Goal: Information Seeking & Learning: Learn about a topic

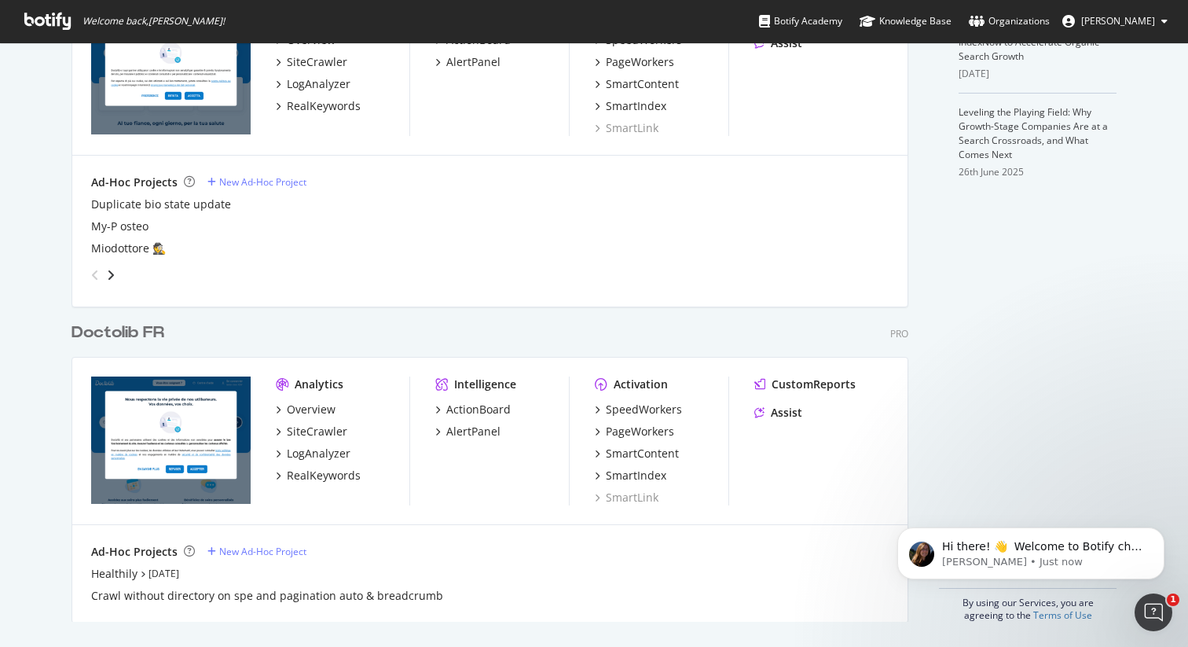
scroll to position [533, 0]
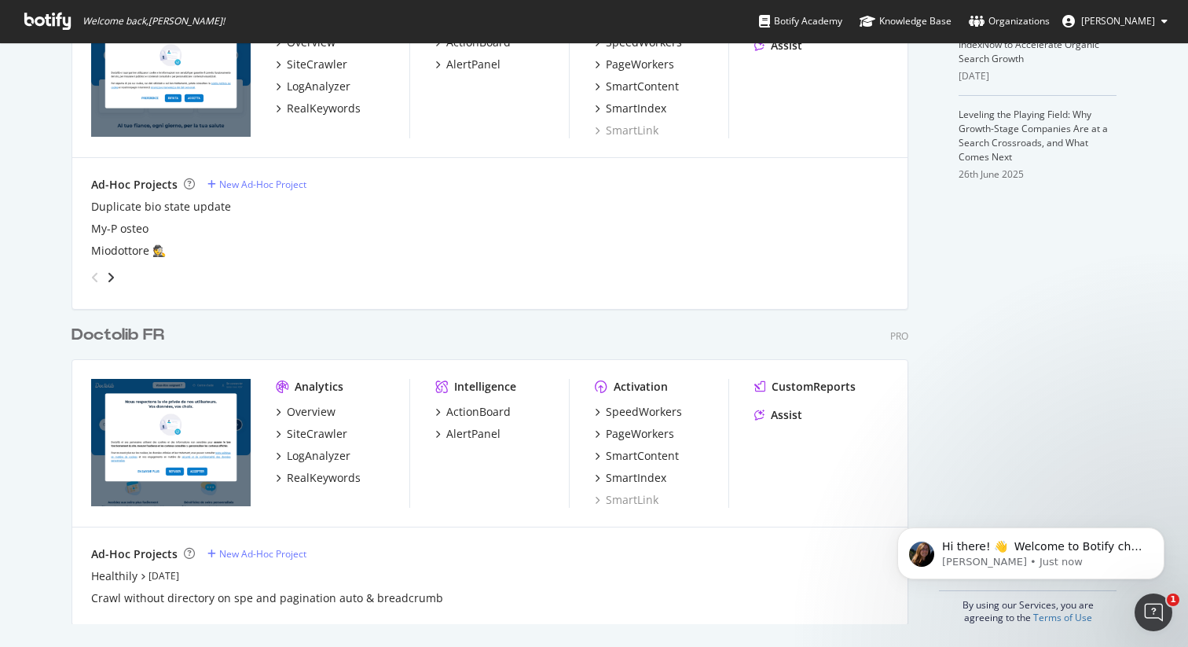
click at [148, 337] on div "Doctolib FR" at bounding box center [117, 335] width 93 height 23
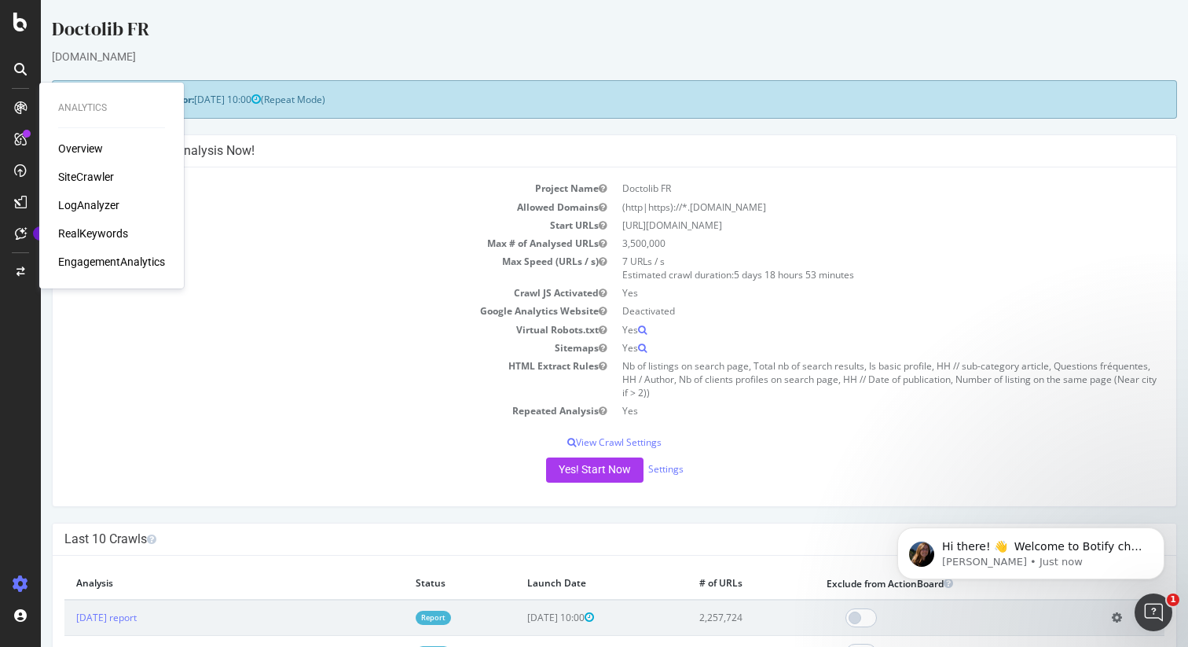
click at [346, 60] on div "[DOMAIN_NAME]" at bounding box center [614, 57] width 1125 height 16
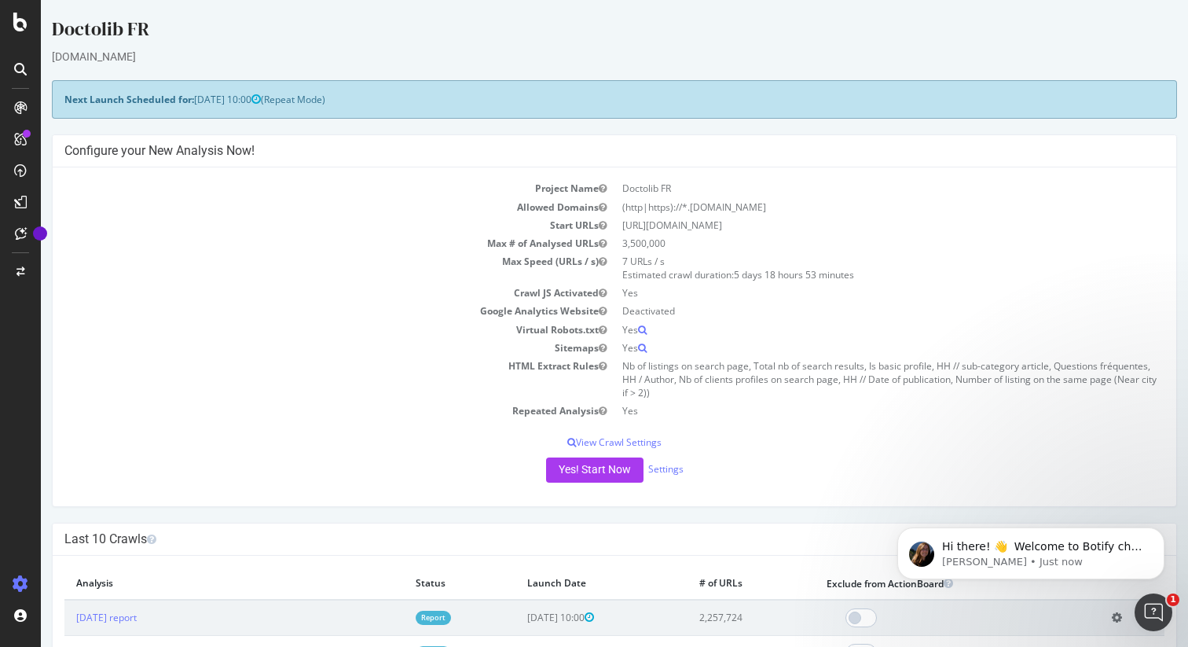
click at [17, 70] on icon at bounding box center [20, 69] width 13 height 13
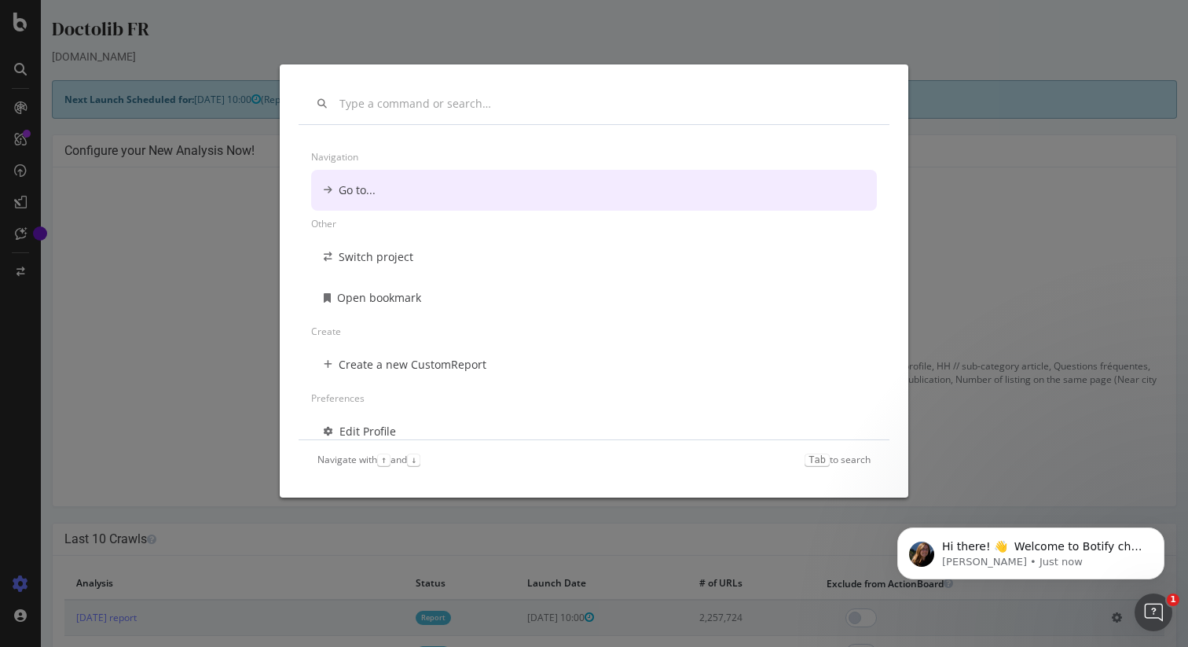
click at [458, 93] on div "modal" at bounding box center [594, 103] width 591 height 41
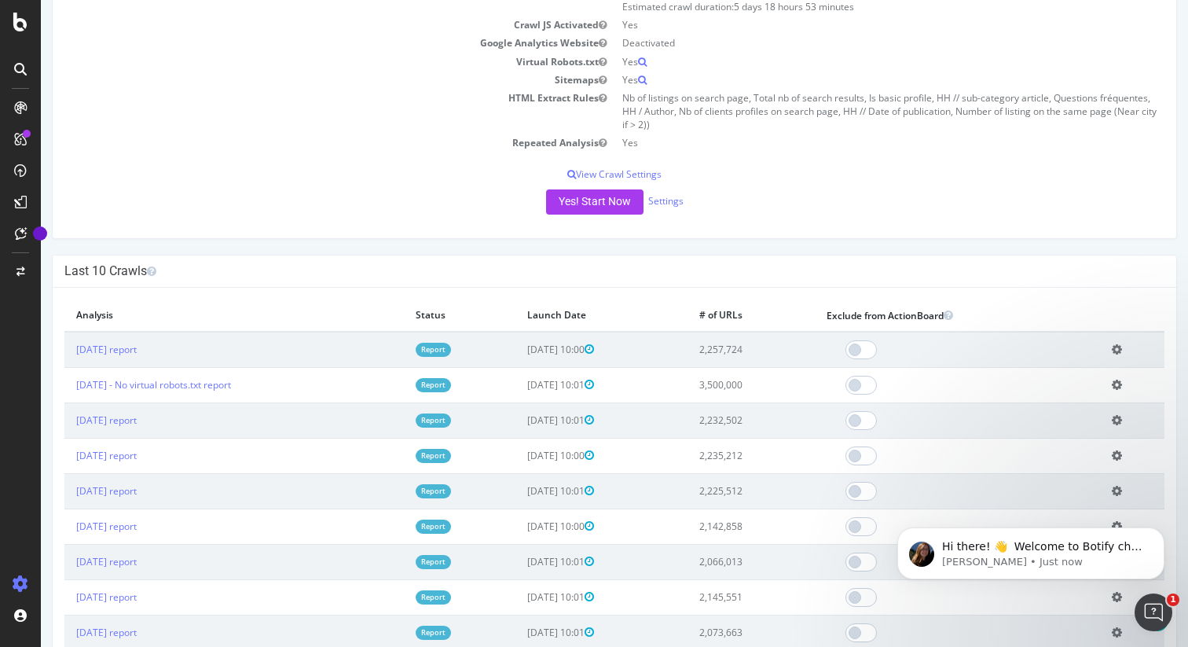
scroll to position [262, 0]
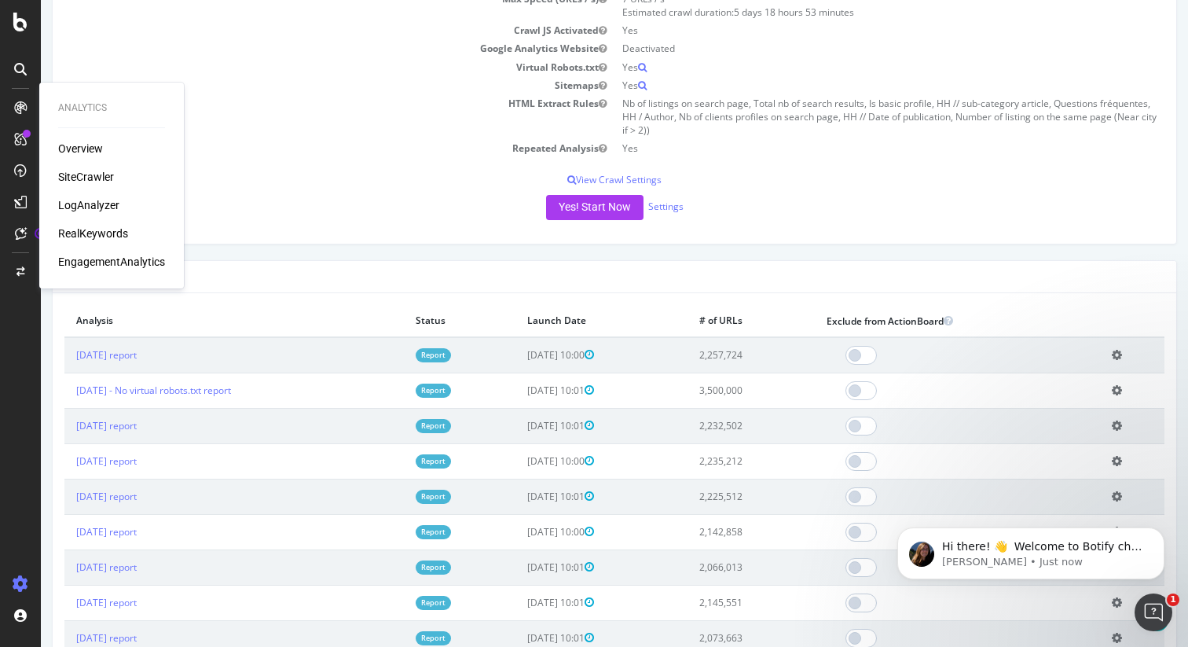
click at [90, 201] on div "LogAnalyzer" at bounding box center [88, 205] width 61 height 16
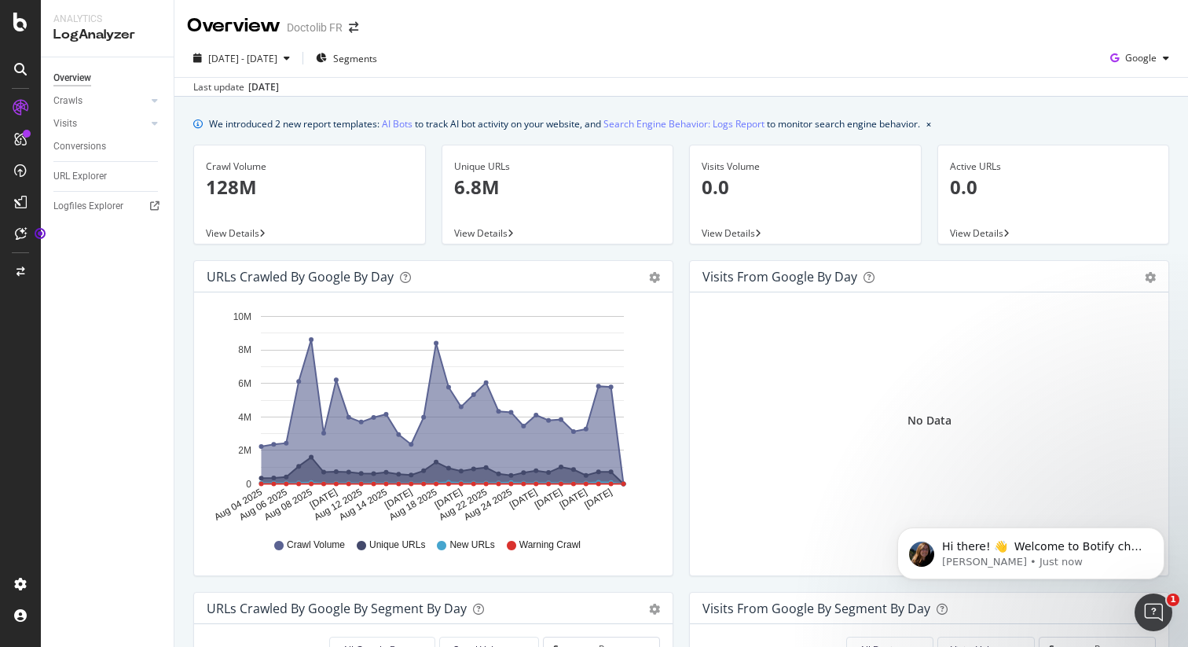
click at [81, 161] on div at bounding box center [105, 161] width 104 height 1
click at [80, 175] on div "URL Explorer" at bounding box center [79, 176] width 53 height 16
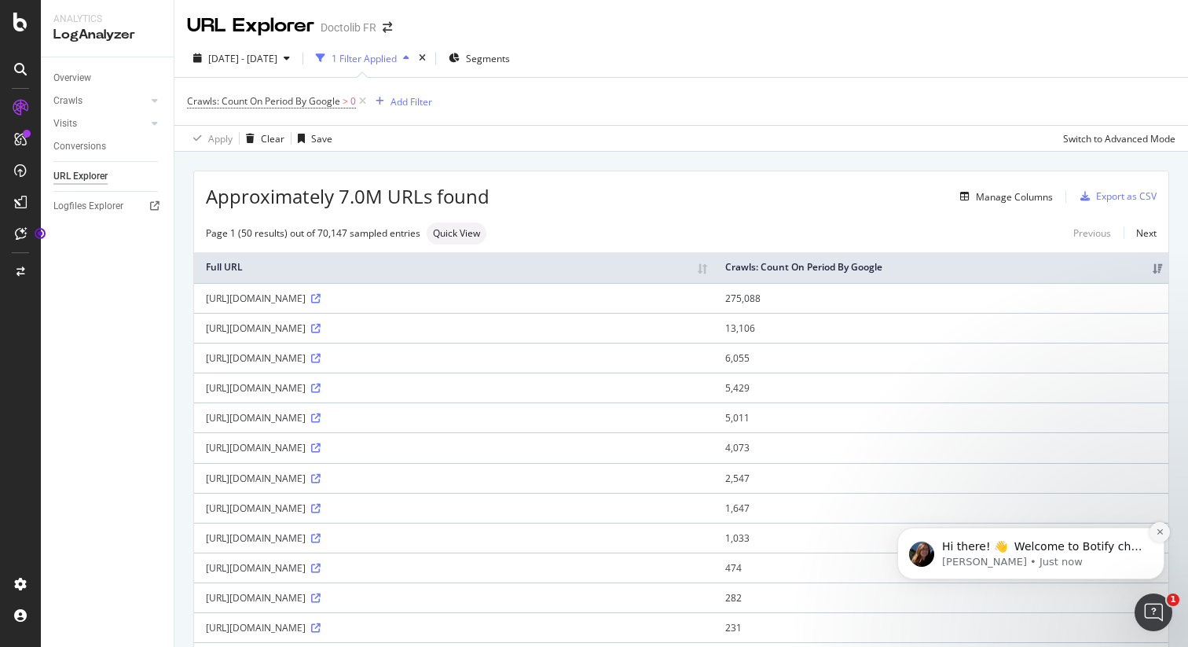
click at [1156, 529] on icon "Dismiss notification" at bounding box center [1160, 531] width 9 height 9
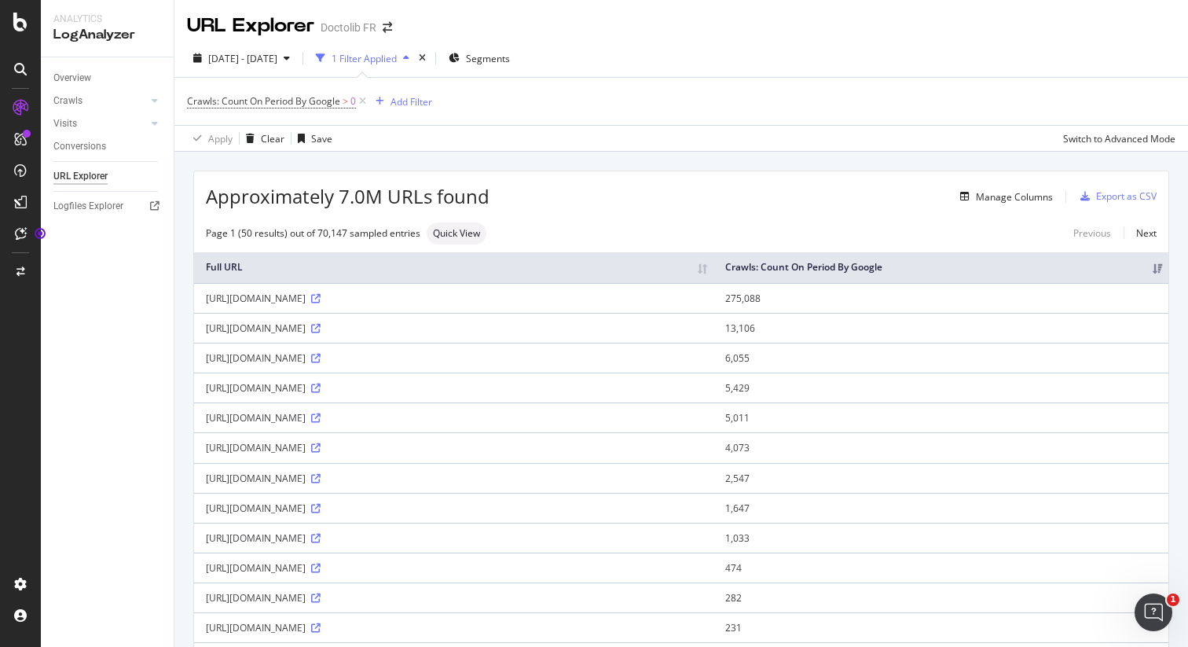
click at [363, 291] on div "[URL][DOMAIN_NAME]" at bounding box center [454, 297] width 496 height 13
click at [321, 295] on icon at bounding box center [315, 298] width 9 height 9
click at [258, 291] on div "[URL][DOMAIN_NAME]" at bounding box center [454, 297] width 496 height 13
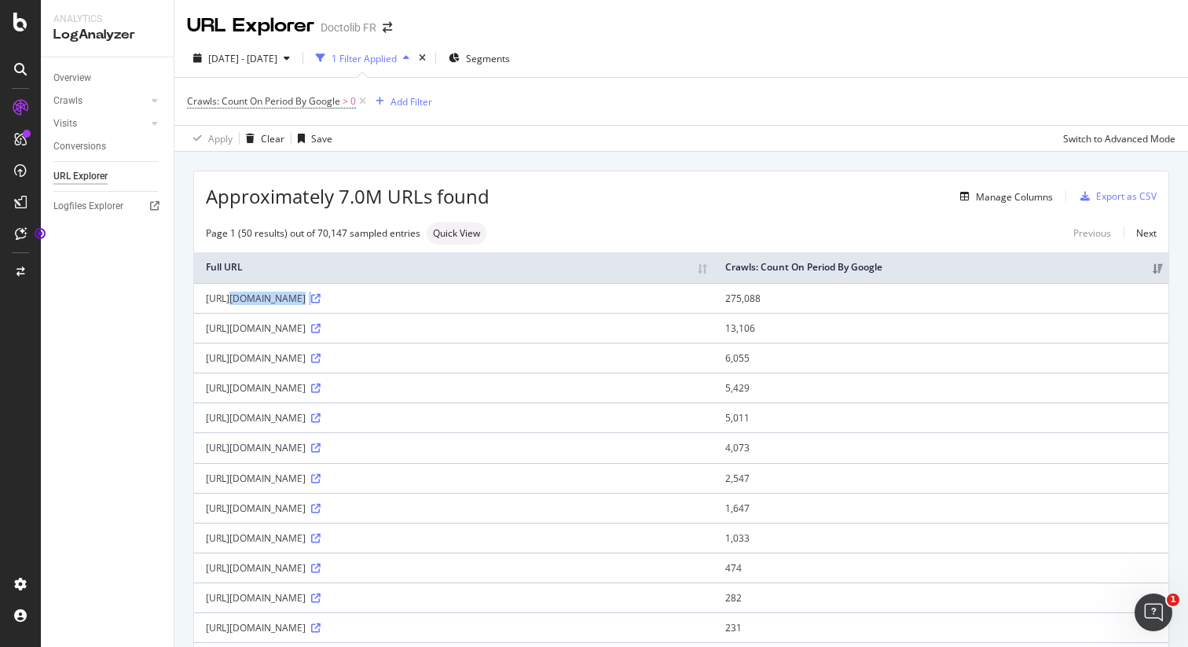
click at [258, 291] on div "[URL][DOMAIN_NAME]" at bounding box center [454, 297] width 496 height 13
drag, startPoint x: 941, startPoint y: 306, endPoint x: 1027, endPoint y: 306, distance: 85.6
click at [1027, 306] on td "275,088" at bounding box center [940, 298] width 455 height 30
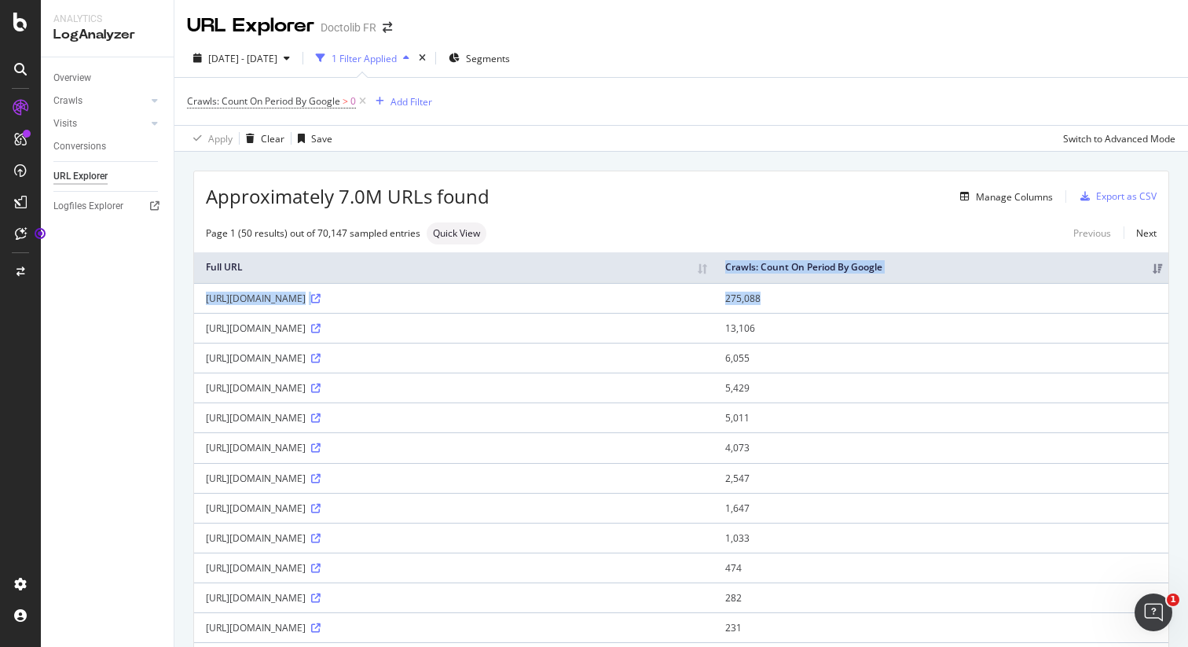
drag, startPoint x: 1027, startPoint y: 306, endPoint x: 853, endPoint y: 275, distance: 176.3
click at [713, 313] on td "[URL][DOMAIN_NAME]" at bounding box center [453, 328] width 519 height 30
click at [149, 100] on div at bounding box center [155, 101] width 16 height 16
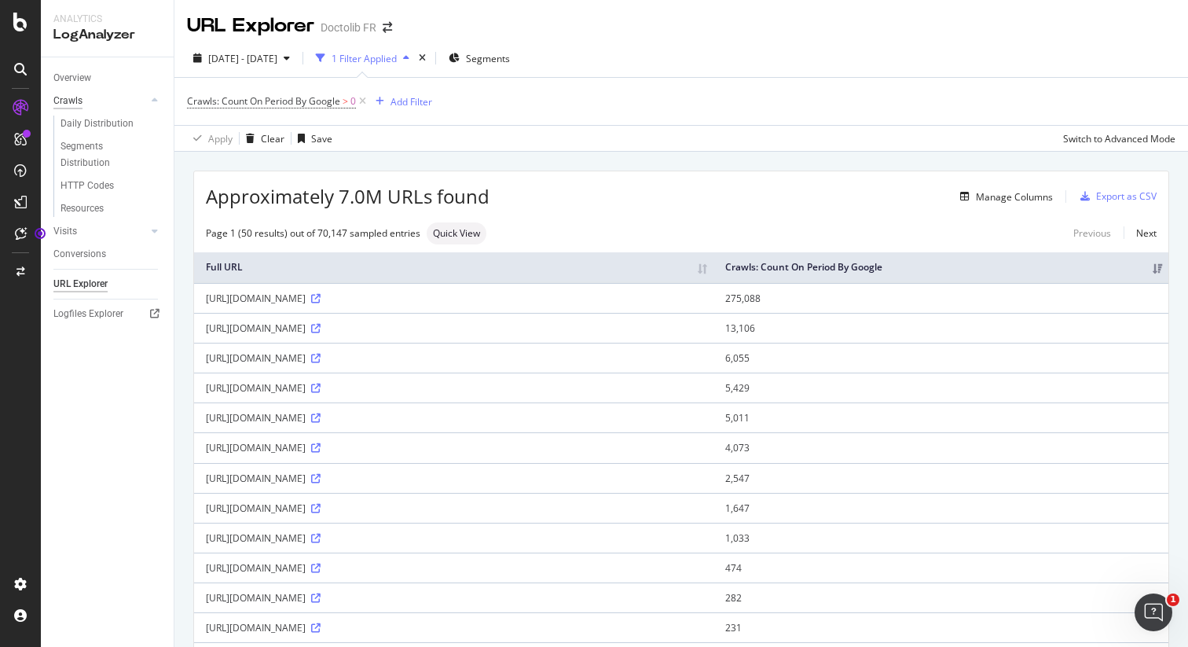
click at [71, 101] on div "Crawls" at bounding box center [67, 101] width 29 height 16
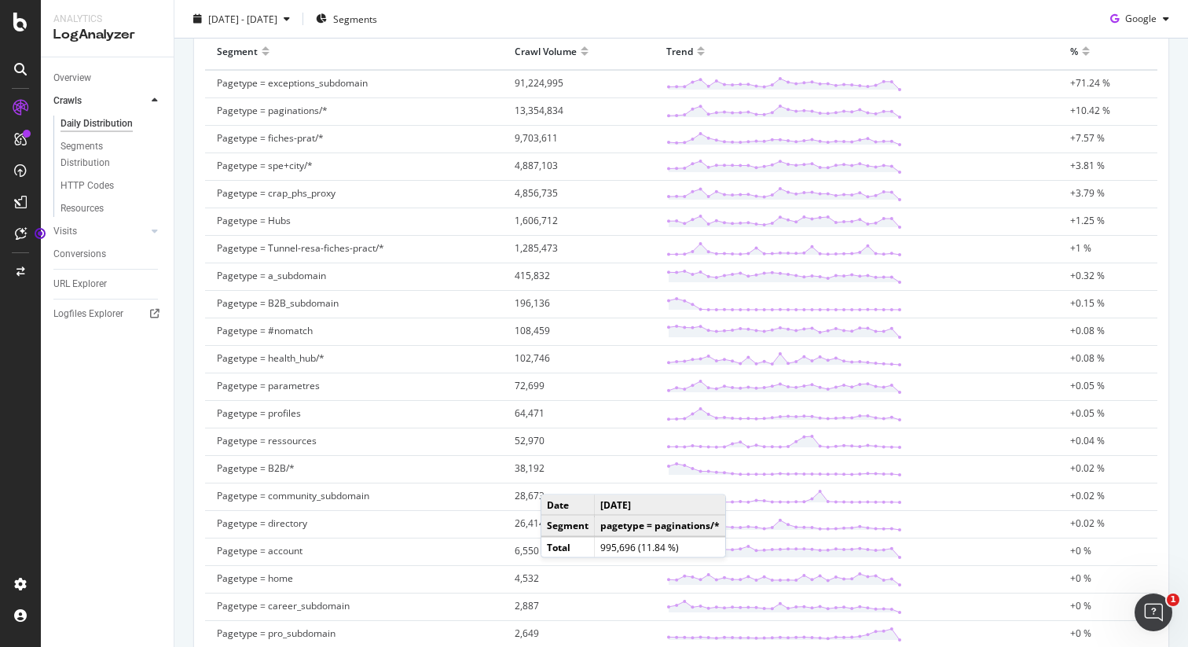
scroll to position [537, 0]
click at [317, 412] on td "Pagetype = profiles" at bounding box center [354, 417] width 298 height 27
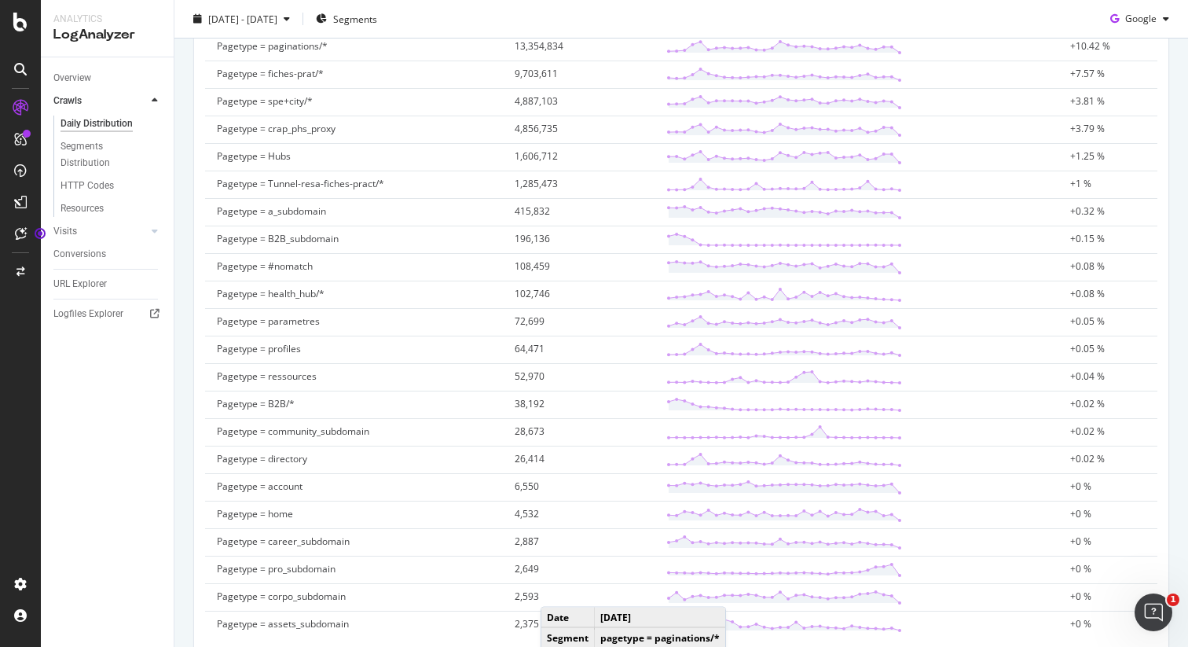
scroll to position [723, 0]
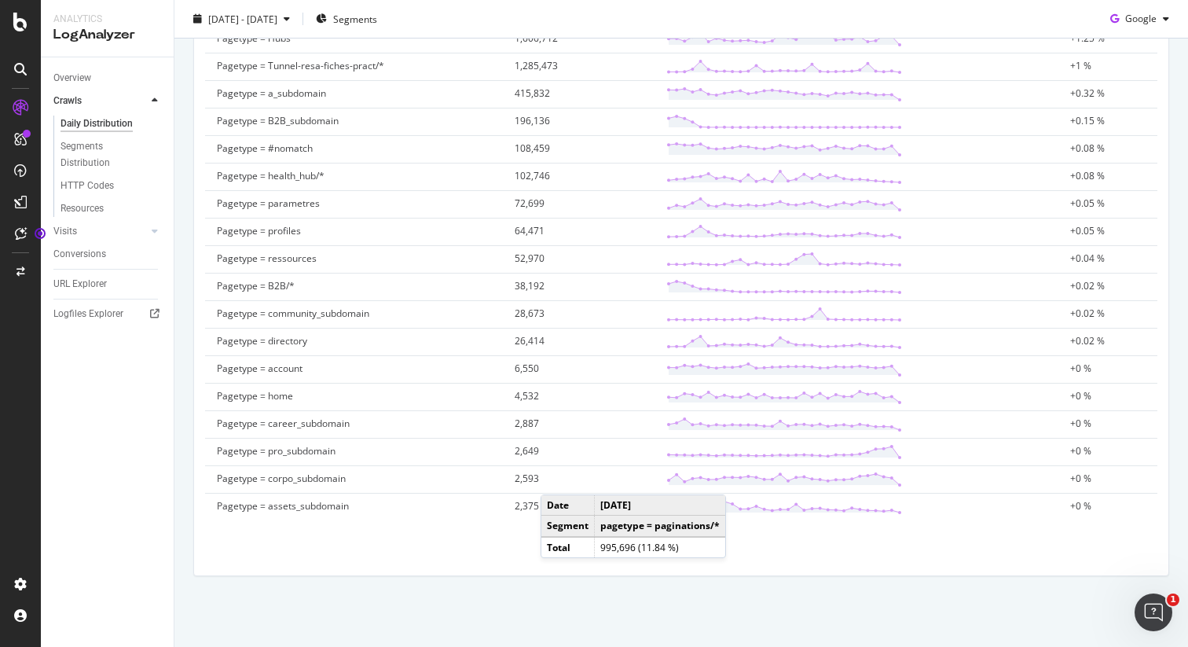
click at [363, 588] on div "Crawl Volume by google by Segment by Day All Google Bots Count By Day Segment P…" at bounding box center [680, 35] width 991 height 1114
click at [93, 185] on div "HTTP Codes" at bounding box center [86, 186] width 53 height 16
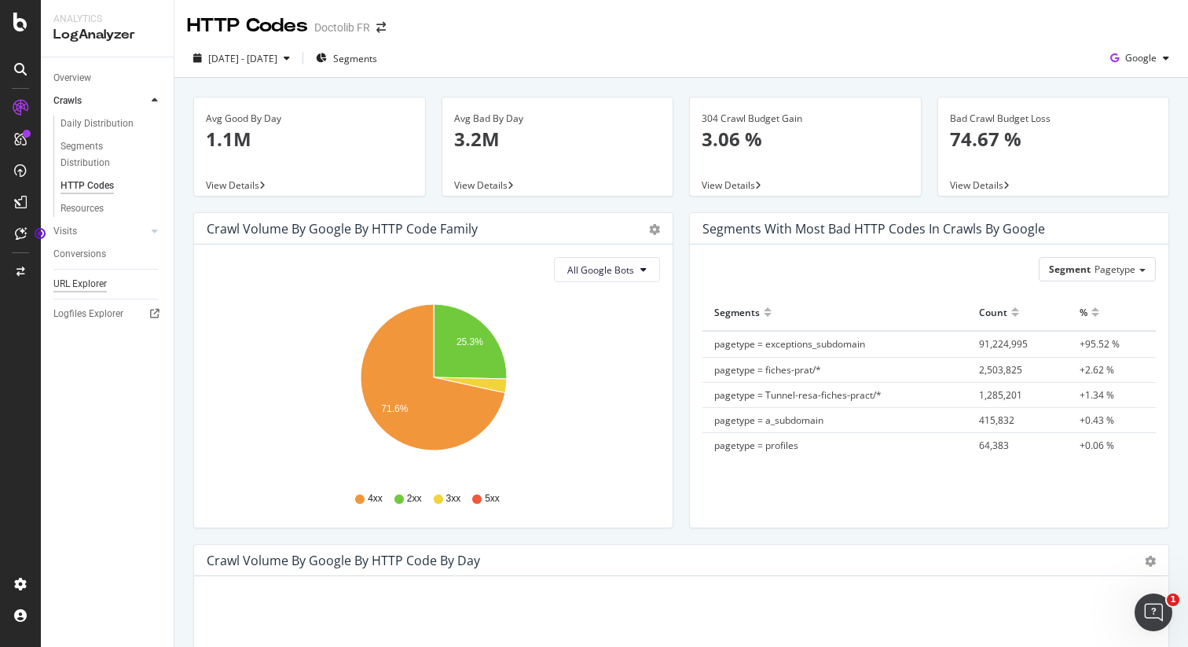
click at [82, 284] on div "URL Explorer" at bounding box center [79, 284] width 53 height 16
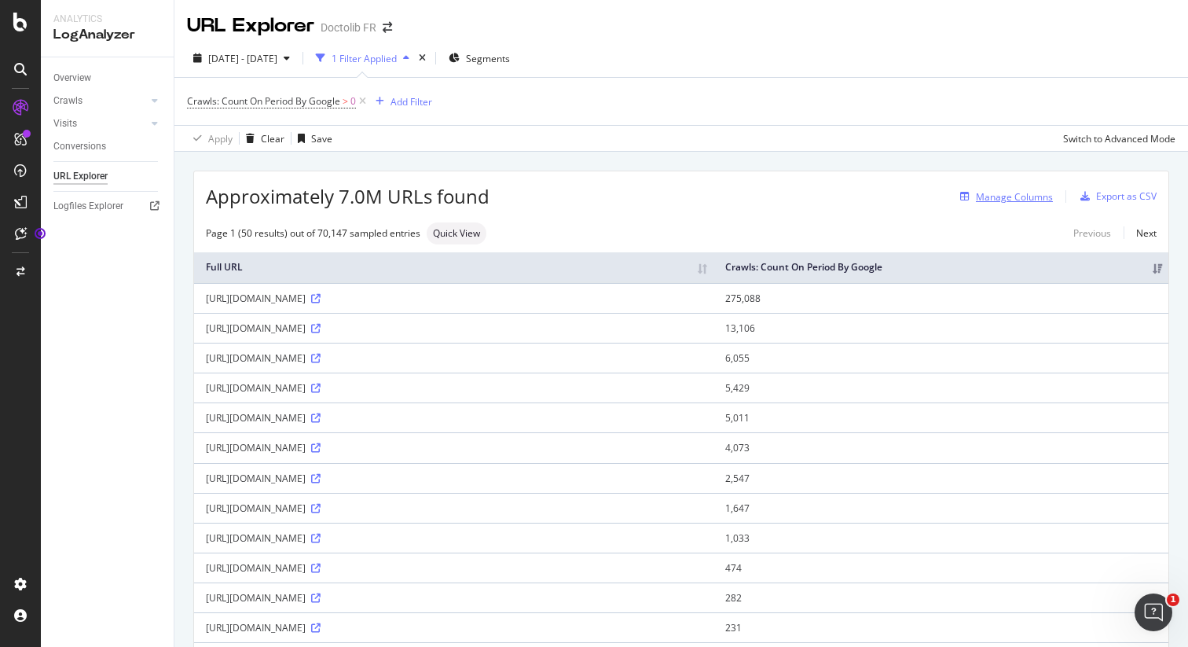
click at [1033, 193] on div "Manage Columns" at bounding box center [1014, 196] width 77 height 13
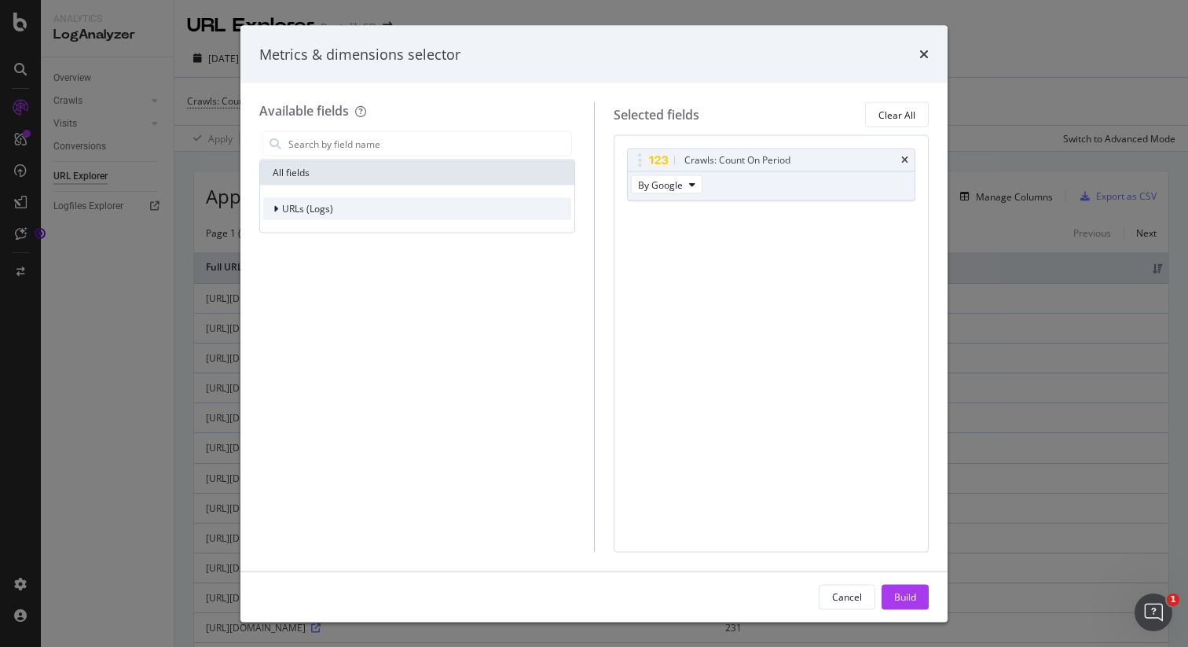
click at [274, 207] on icon "modal" at bounding box center [275, 208] width 5 height 9
click at [282, 232] on div "modal" at bounding box center [286, 231] width 9 height 16
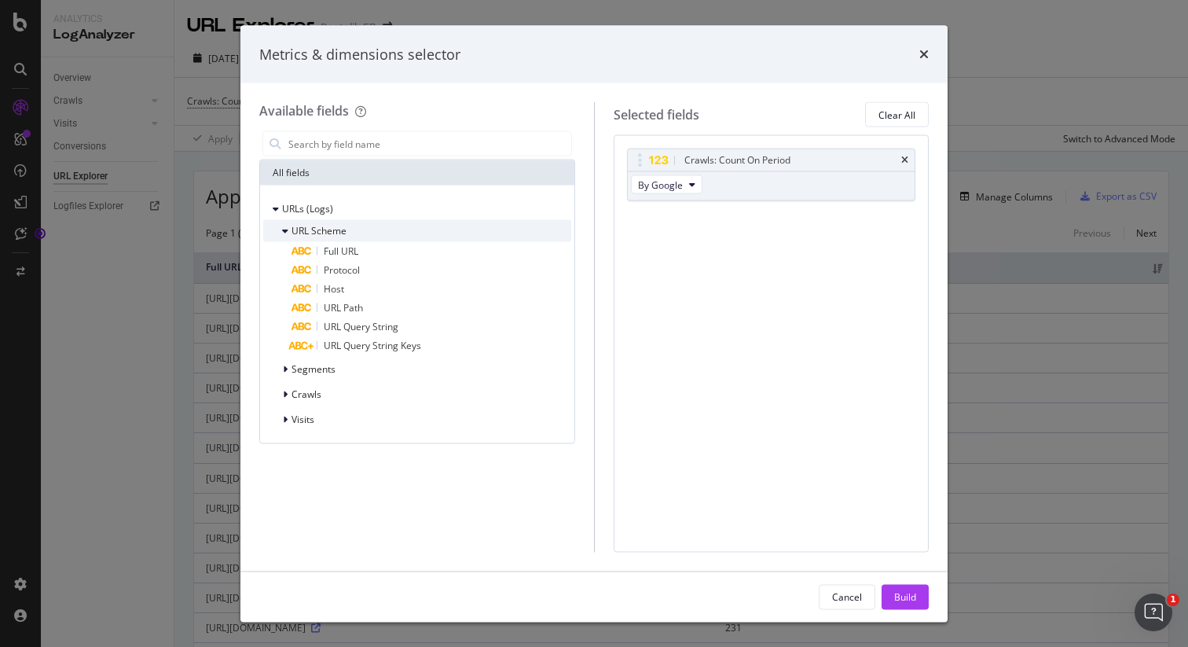
click at [282, 232] on icon "modal" at bounding box center [285, 230] width 6 height 9
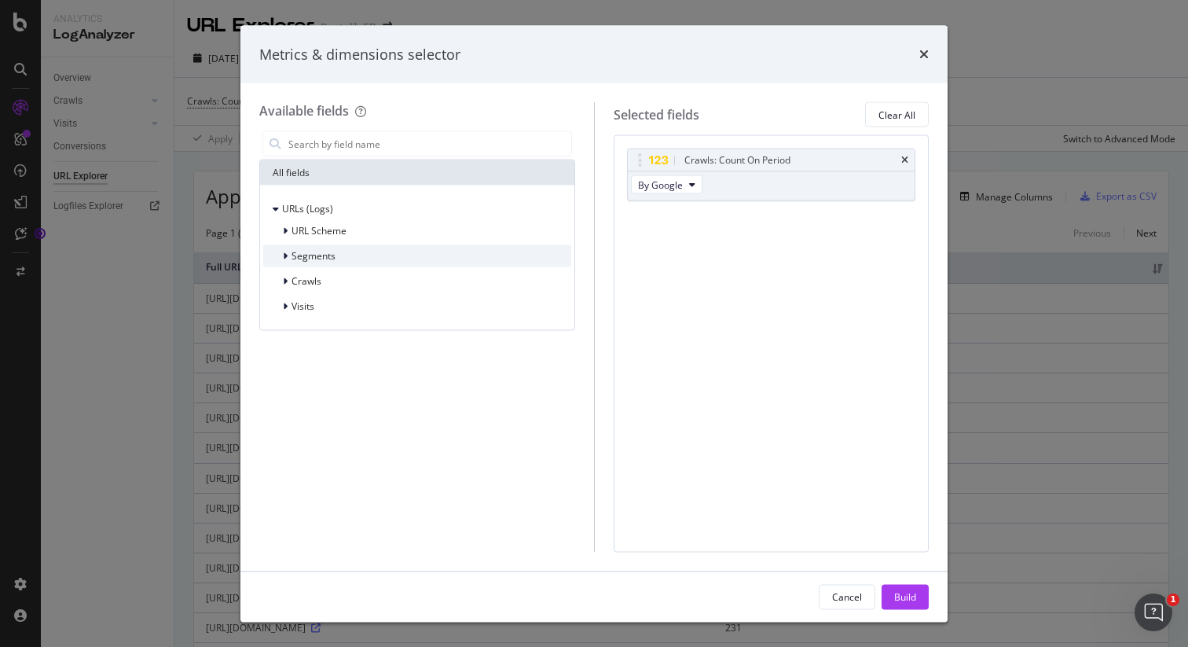
click at [282, 261] on div "modal" at bounding box center [286, 256] width 9 height 16
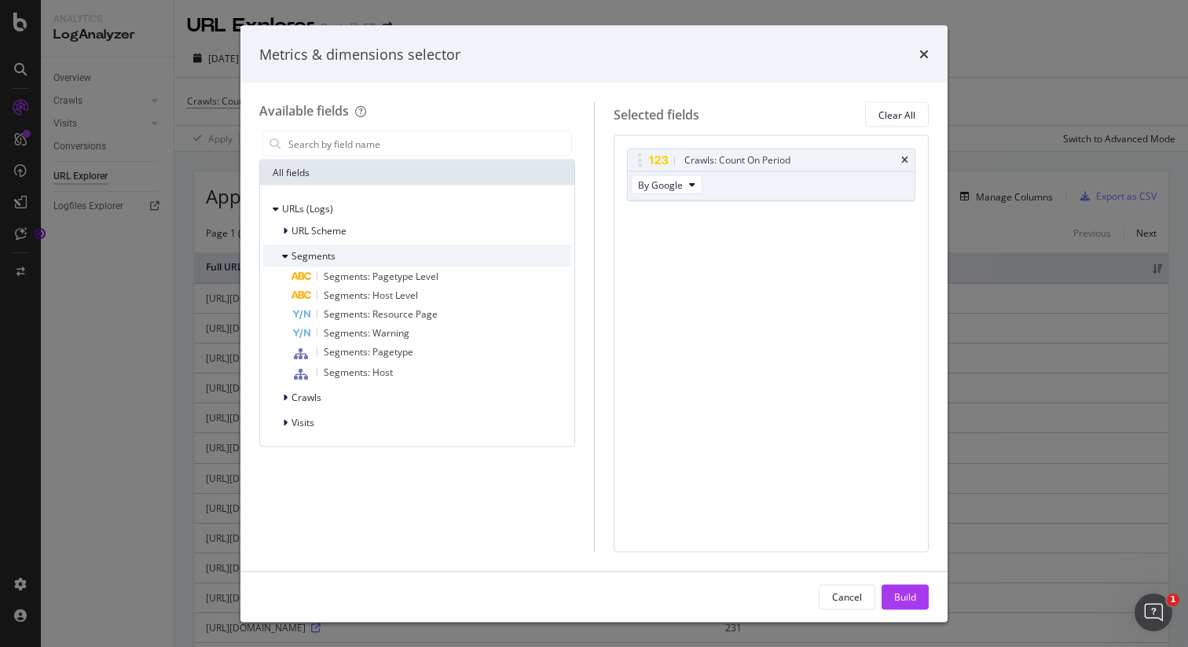
click at [282, 261] on div "modal" at bounding box center [286, 256] width 9 height 16
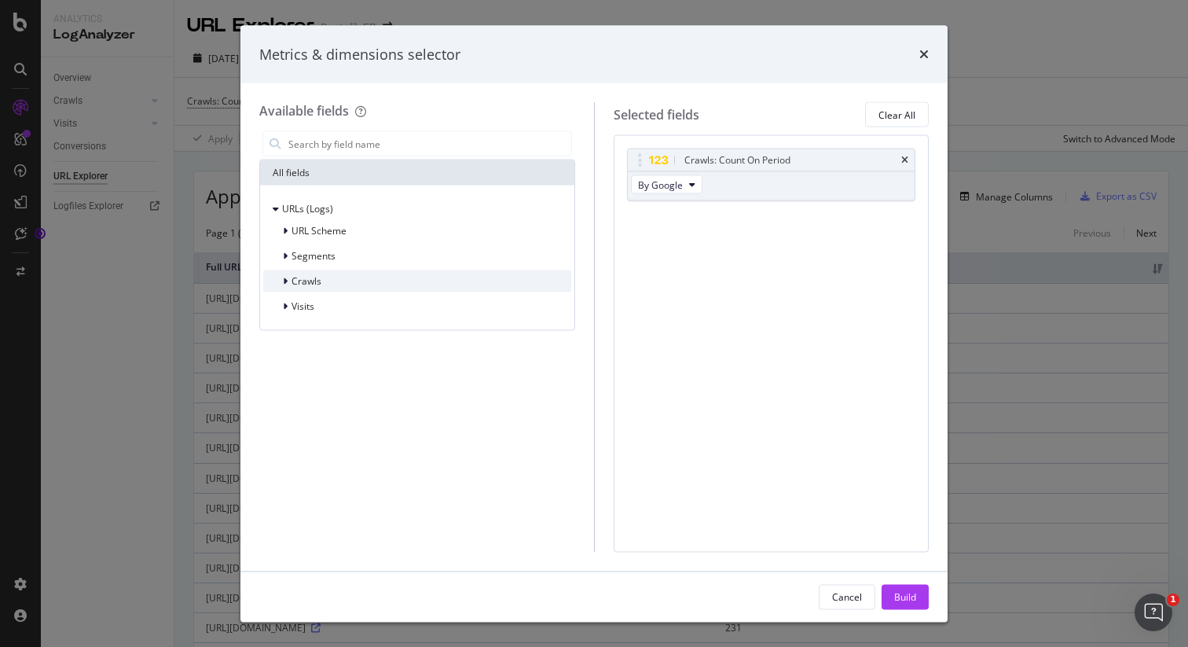
click at [283, 278] on icon "modal" at bounding box center [285, 281] width 5 height 9
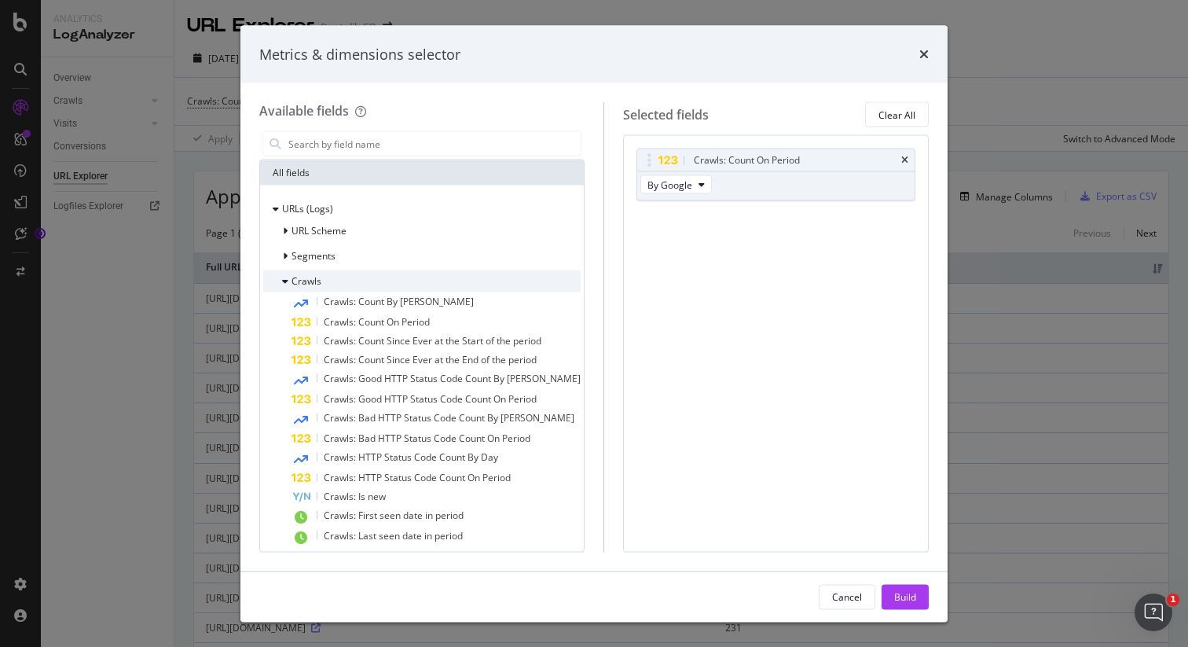
click at [283, 278] on icon "modal" at bounding box center [285, 281] width 6 height 9
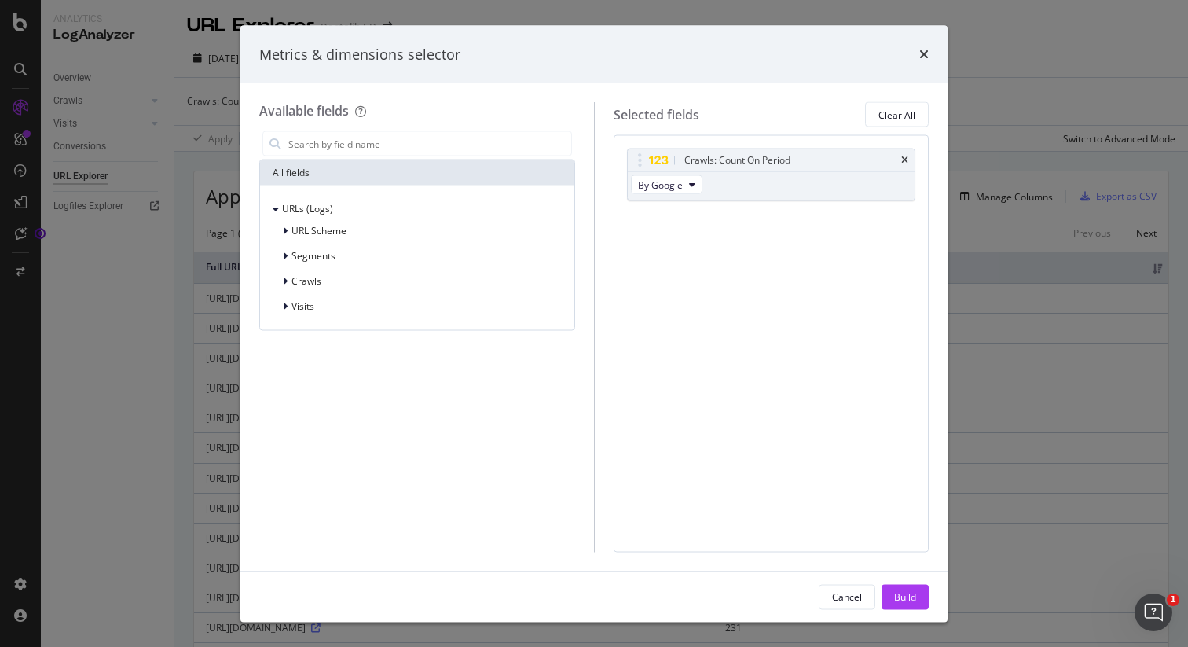
click at [283, 317] on div "URLs (Logs) URL Scheme Segments Crawls Visits" at bounding box center [417, 257] width 314 height 145
click at [283, 306] on icon "modal" at bounding box center [285, 306] width 5 height 9
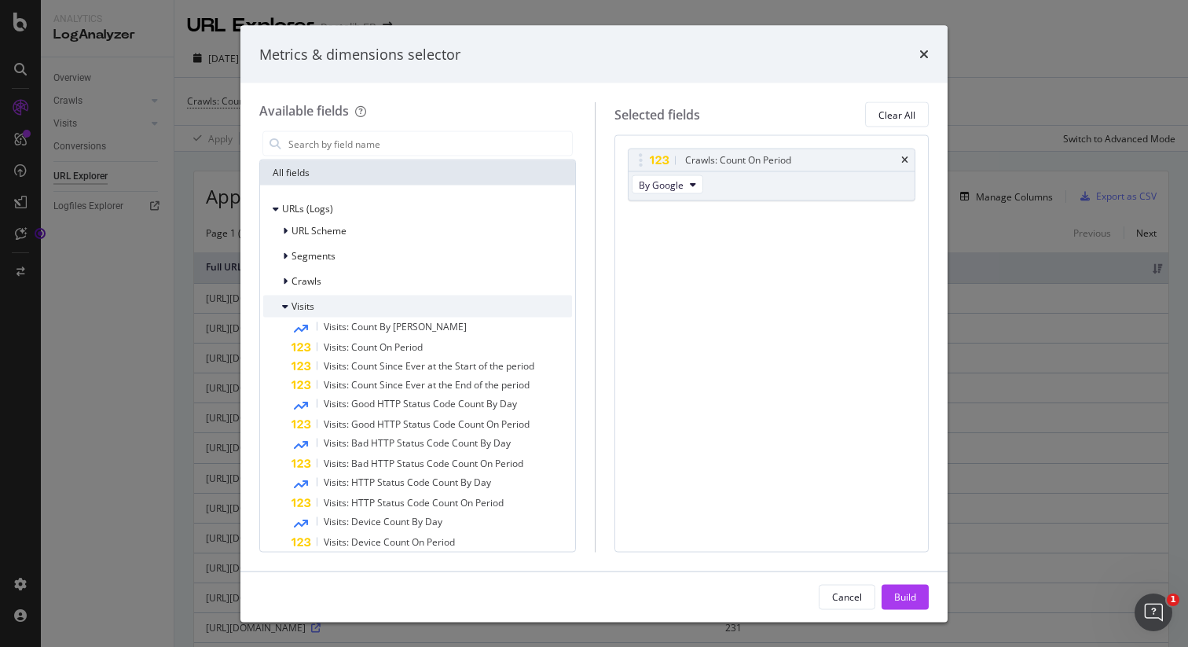
click at [289, 307] on div "modal" at bounding box center [286, 307] width 9 height 16
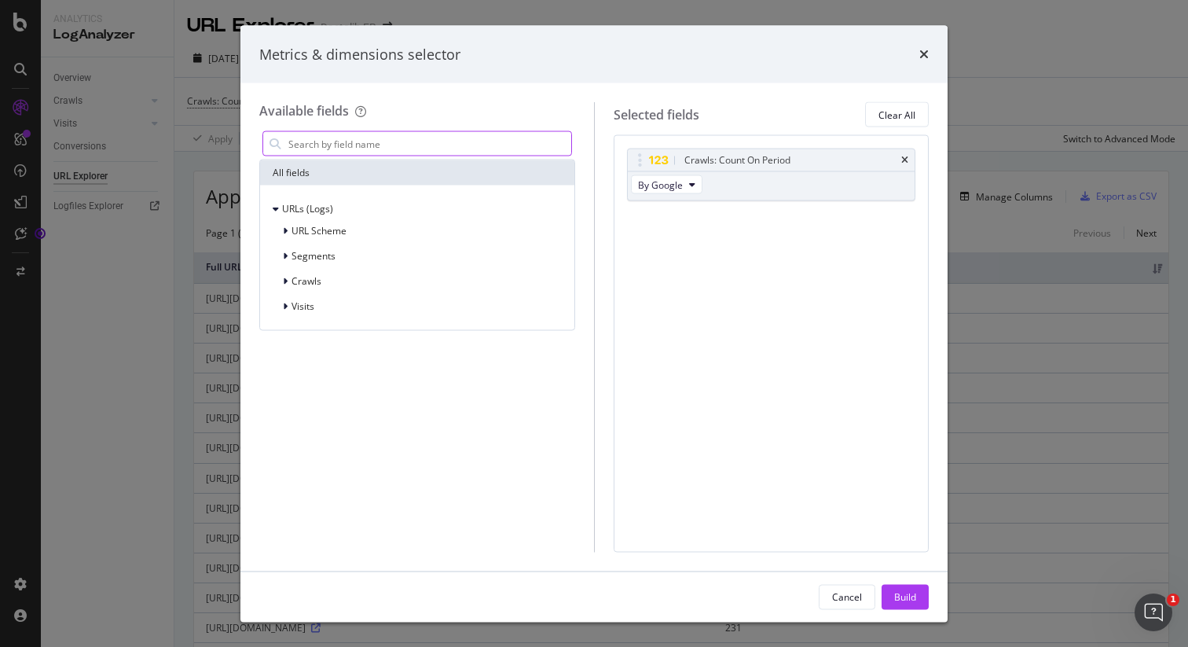
click at [391, 144] on input "modal" at bounding box center [429, 144] width 284 height 24
click at [907, 53] on div "Metrics & dimensions selector" at bounding box center [593, 54] width 669 height 20
click at [931, 53] on div "Metrics & dimensions selector" at bounding box center [593, 54] width 707 height 58
click at [921, 53] on icon "times" at bounding box center [923, 54] width 9 height 13
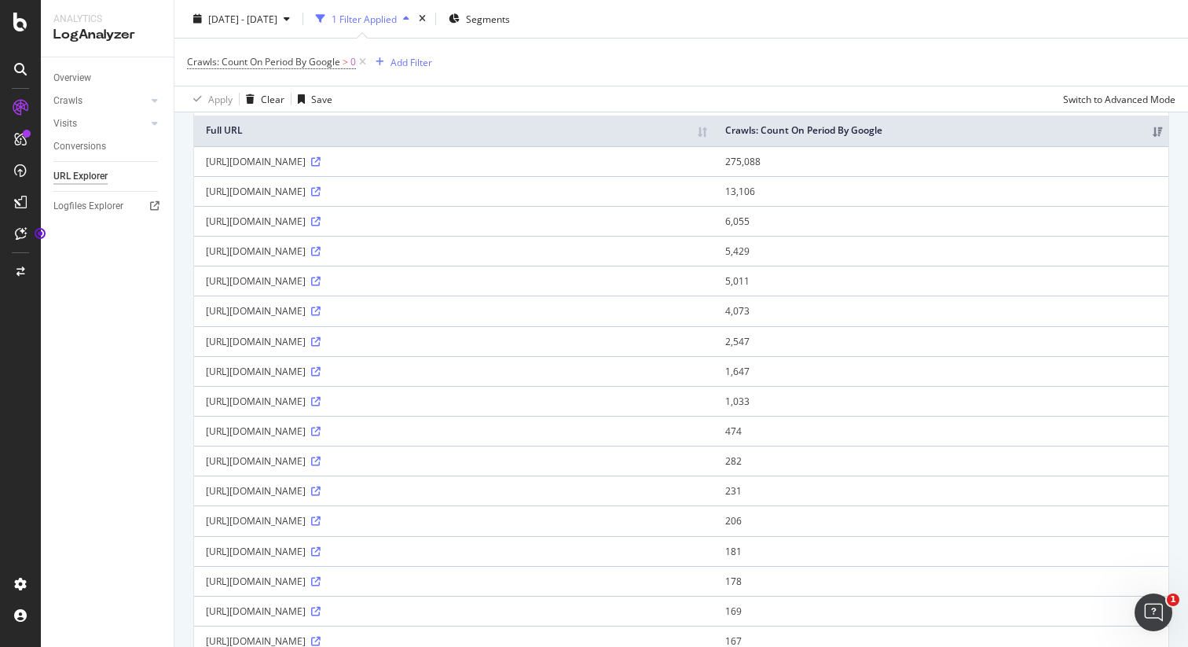
scroll to position [139, 0]
click at [396, 165] on div "[URL][DOMAIN_NAME]" at bounding box center [454, 158] width 496 height 13
click at [408, 277] on div "[URL][DOMAIN_NAME]" at bounding box center [454, 278] width 496 height 13
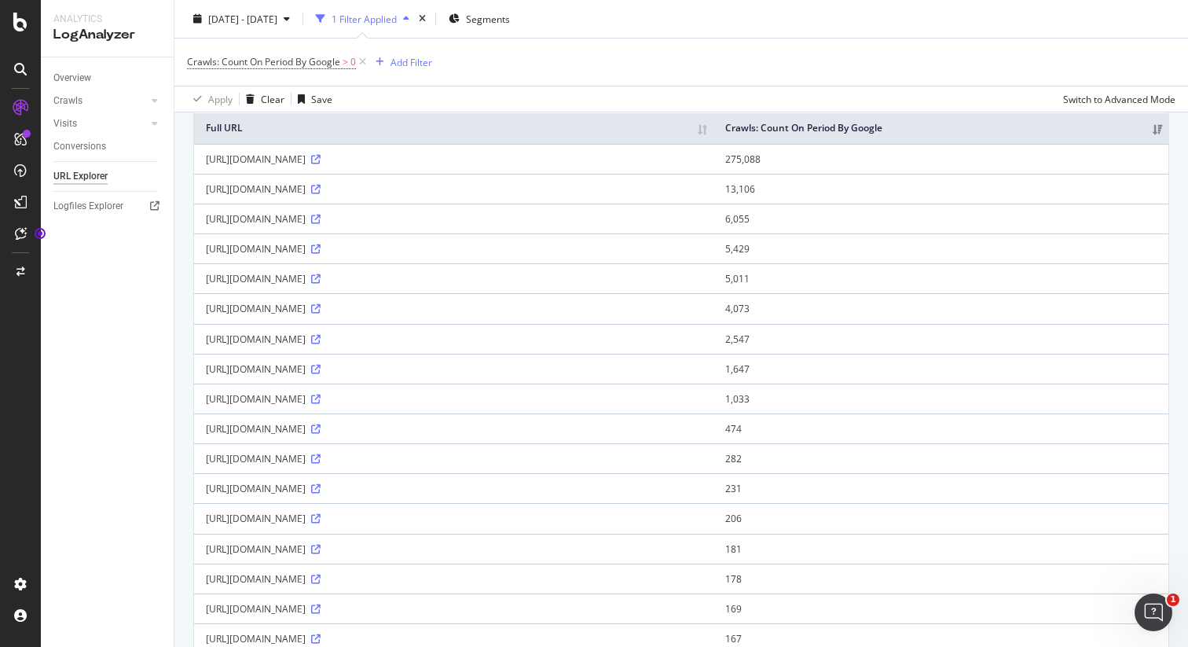
click at [408, 277] on div "[URL][DOMAIN_NAME]" at bounding box center [454, 278] width 496 height 13
click at [408, 306] on div "[URL][DOMAIN_NAME]" at bounding box center [454, 308] width 496 height 13
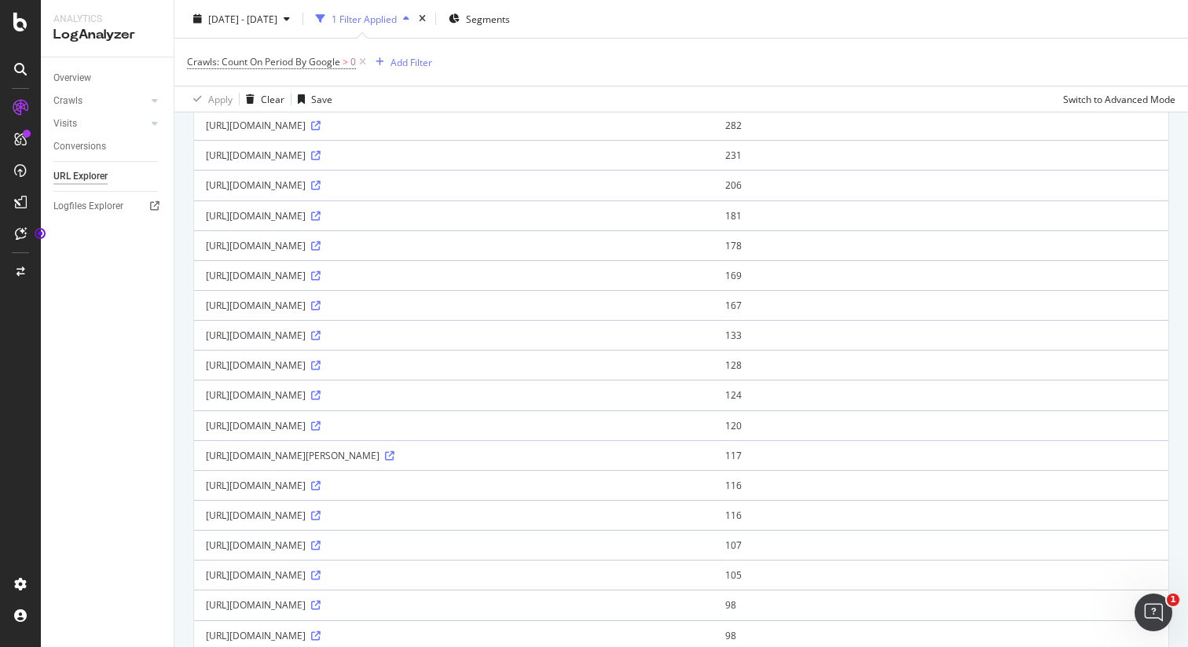
scroll to position [0, 0]
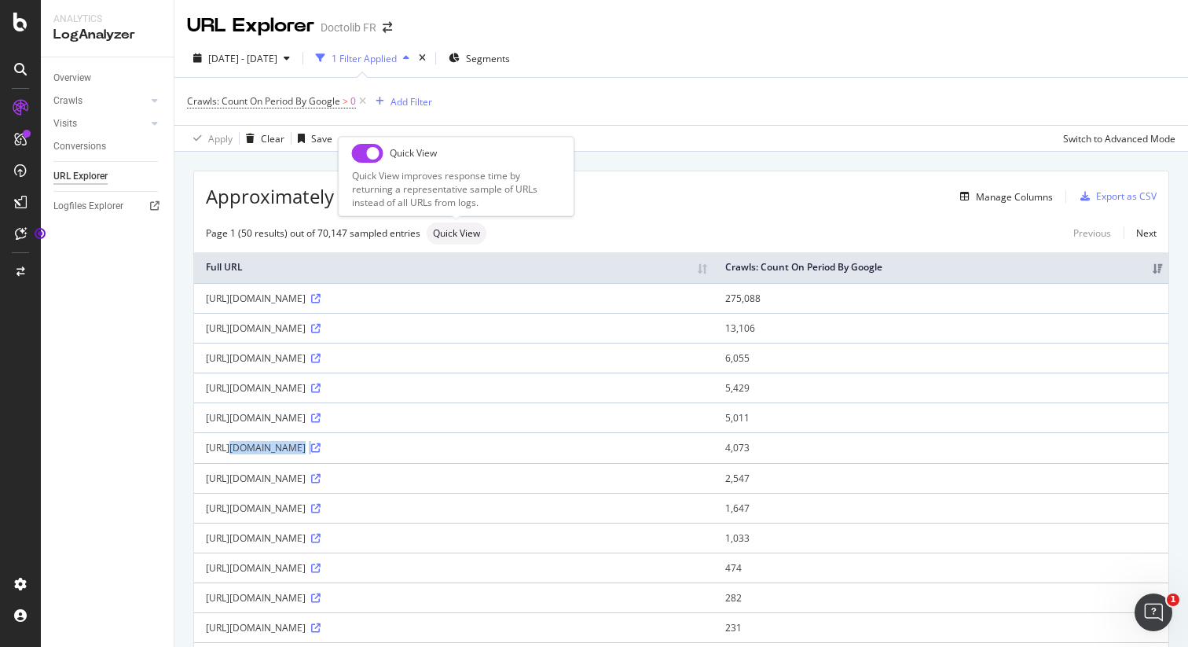
click at [362, 148] on input "checkbox" at bounding box center [367, 153] width 31 height 19
checkbox input "true"
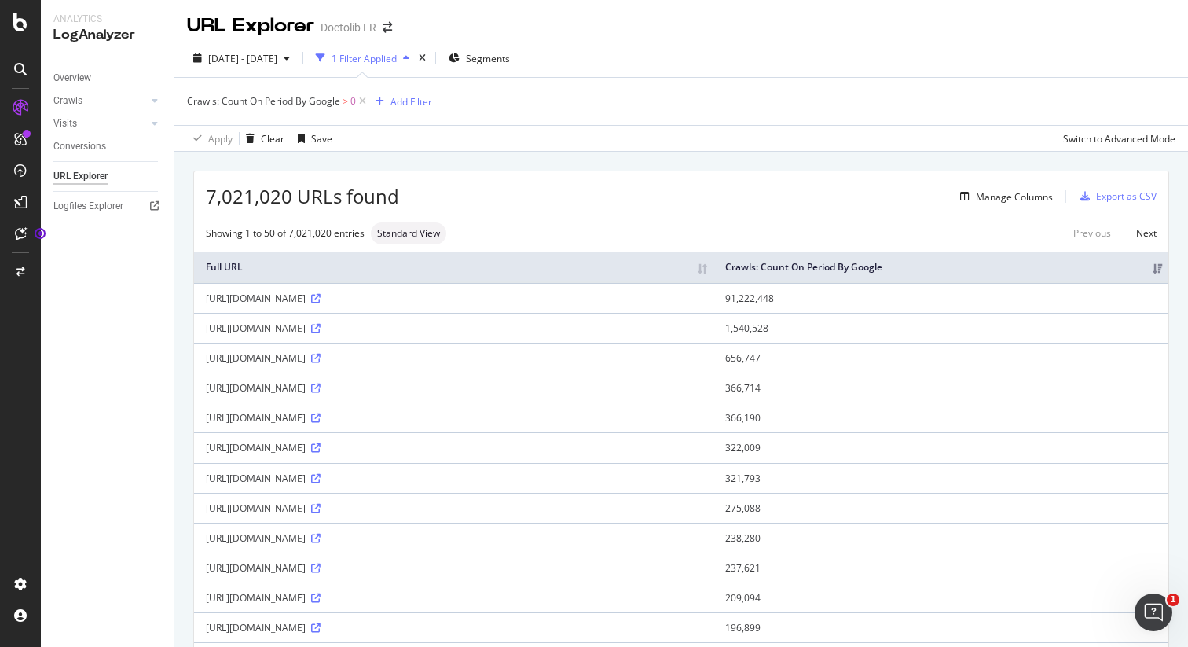
click at [208, 187] on span "7,021,020 URLs found" at bounding box center [302, 196] width 193 height 27
click at [219, 187] on span "7,021,020 URLs found" at bounding box center [302, 196] width 193 height 27
